Goal: Use online tool/utility: Utilize a website feature to perform a specific function

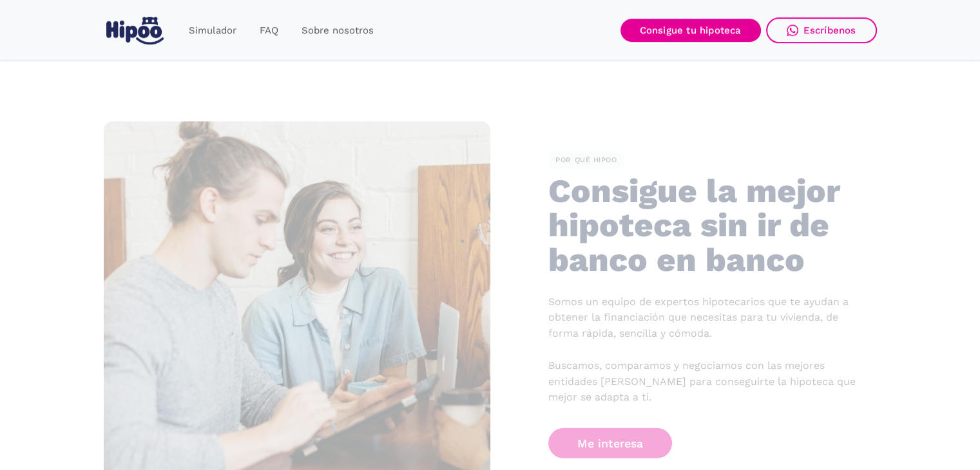
drag, startPoint x: 624, startPoint y: 163, endPoint x: 594, endPoint y: 279, distance: 119.7
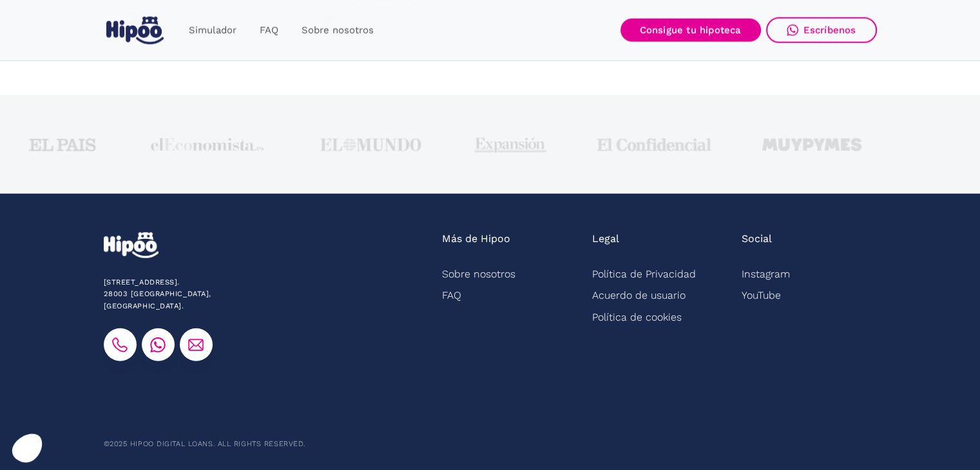
drag, startPoint x: 485, startPoint y: 226, endPoint x: 435, endPoint y: 447, distance: 225.9
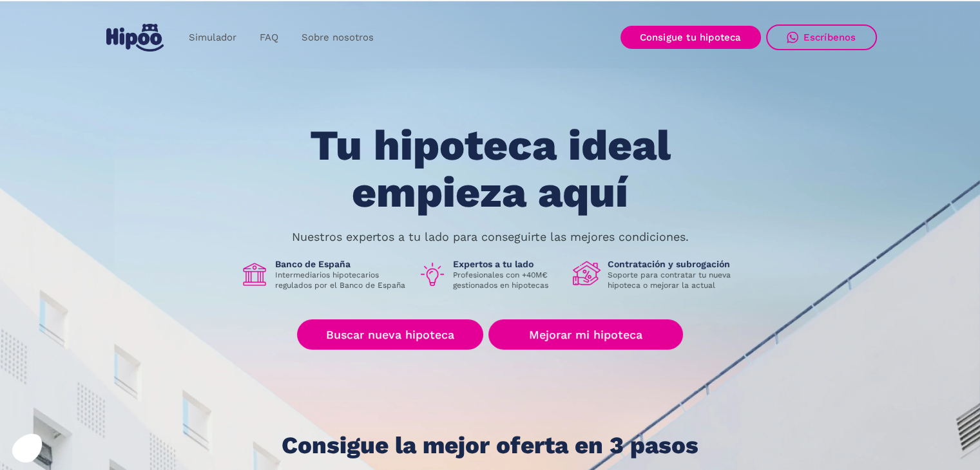
drag, startPoint x: 420, startPoint y: 349, endPoint x: 406, endPoint y: 68, distance: 281.3
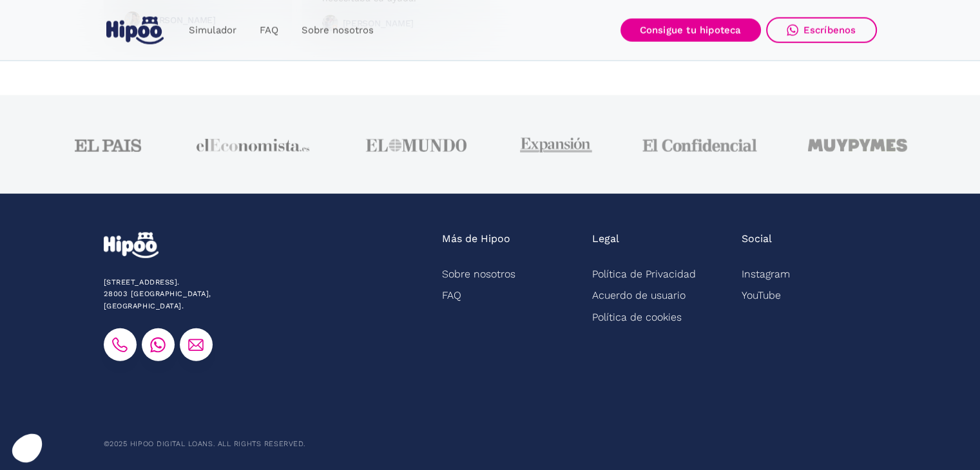
drag, startPoint x: 367, startPoint y: 207, endPoint x: 357, endPoint y: 405, distance: 198.7
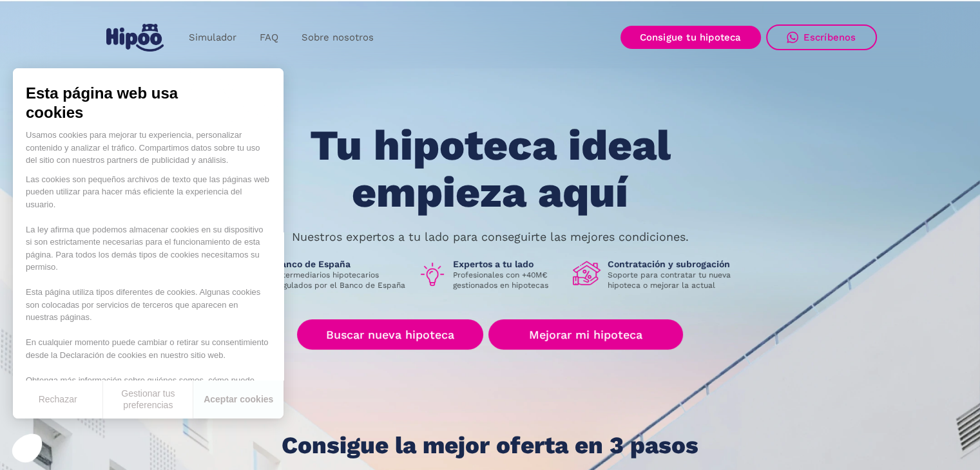
drag, startPoint x: 374, startPoint y: 338, endPoint x: 376, endPoint y: 119, distance: 219.1
click at [254, 398] on button "Aceptar cookies" at bounding box center [238, 400] width 90 height 38
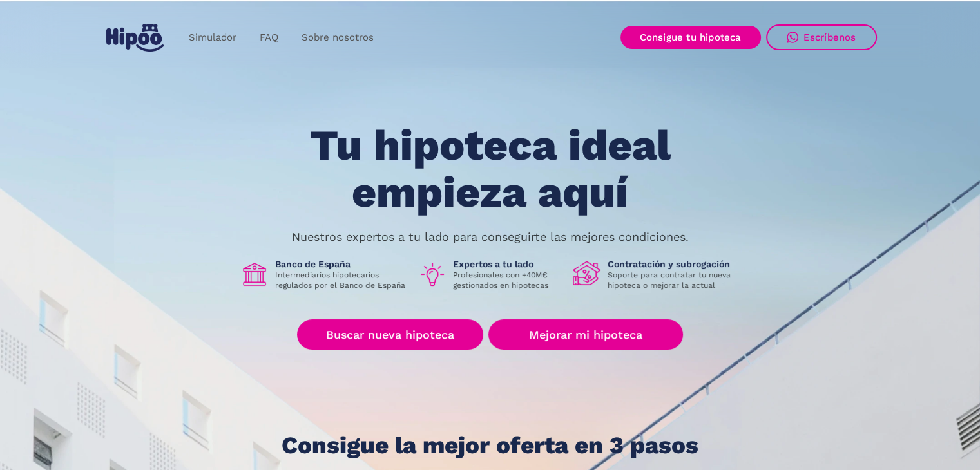
click at [144, 37] on img "home" at bounding box center [134, 38] width 57 height 28
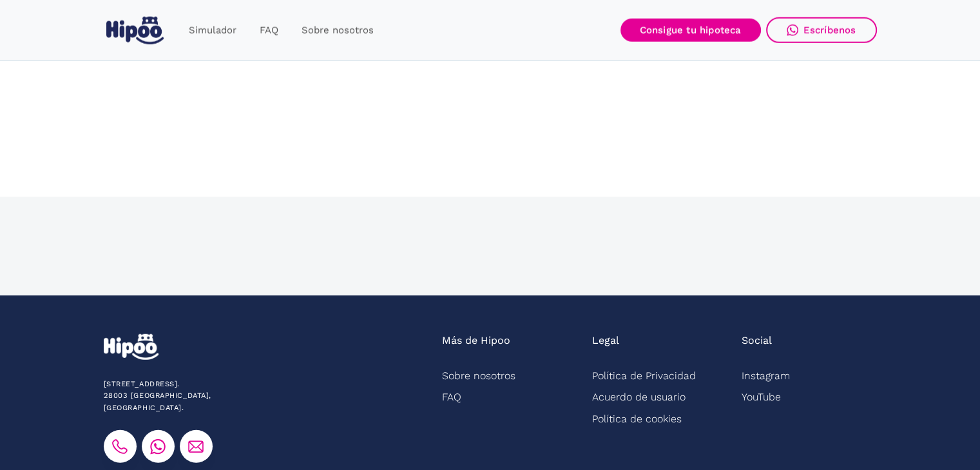
drag, startPoint x: 452, startPoint y: 233, endPoint x: 411, endPoint y: 500, distance: 270.5
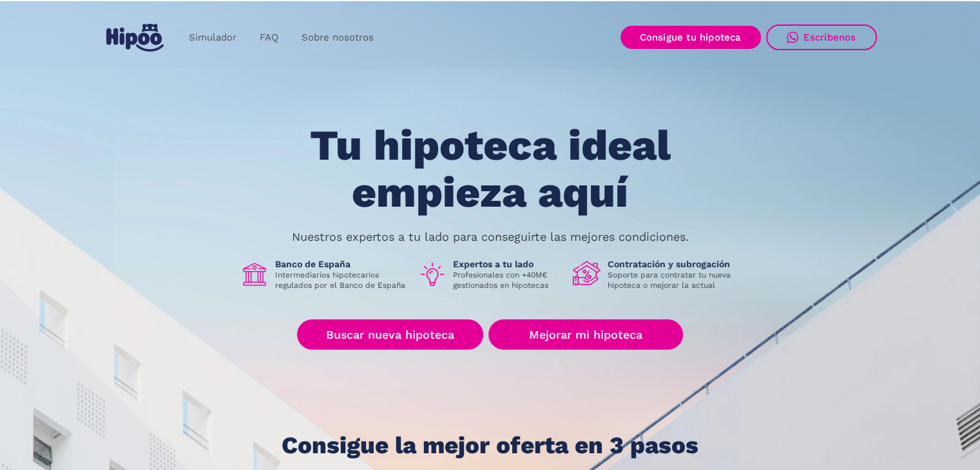
drag, startPoint x: 487, startPoint y: 401, endPoint x: 1011, endPoint y: -10, distance: 665.1
click at [209, 41] on link "Simulador" at bounding box center [212, 37] width 71 height 25
